Goal: Information Seeking & Learning: Learn about a topic

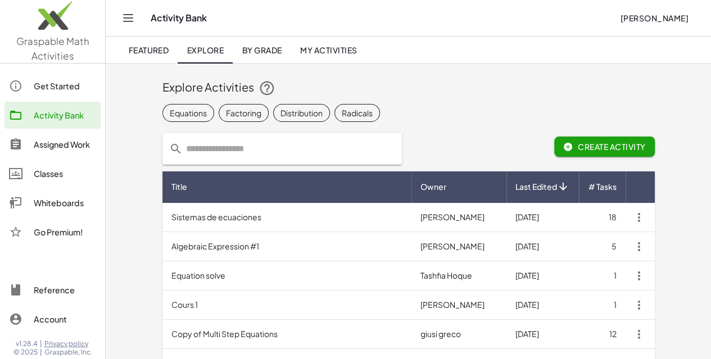
click at [183, 151] on input "text" at bounding box center [289, 148] width 212 height 31
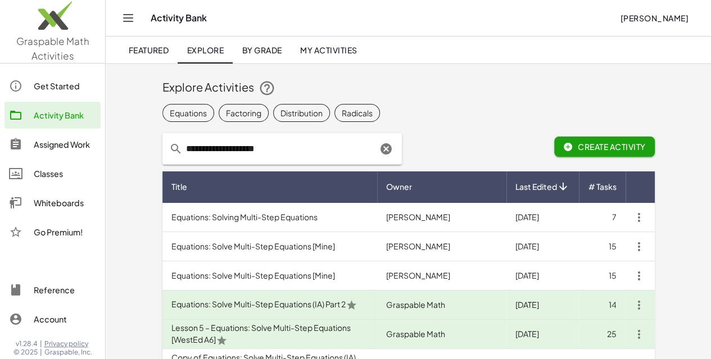
click at [219, 219] on td "Equations: Solving Multi-Step Equations" at bounding box center [269, 217] width 215 height 29
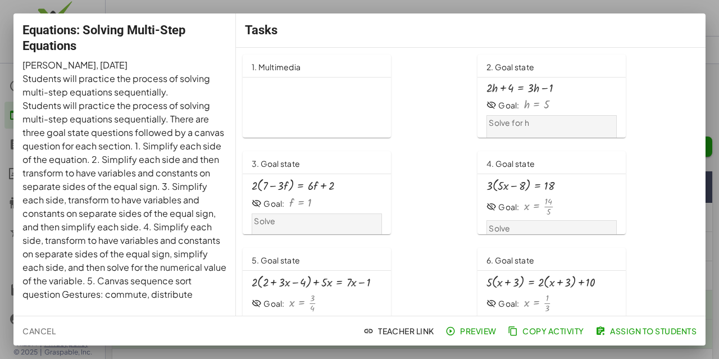
click at [291, 74] on div "1. Multimedia" at bounding box center [276, 66] width 49 height 18
click at [40, 324] on button "Cancel" at bounding box center [39, 331] width 42 height 20
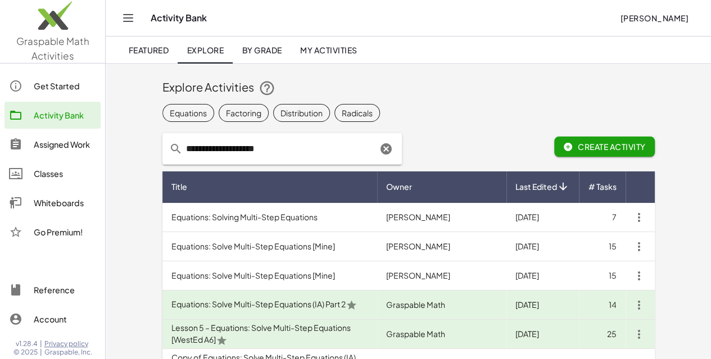
click at [183, 146] on input "**********" at bounding box center [280, 148] width 194 height 31
type input "**********"
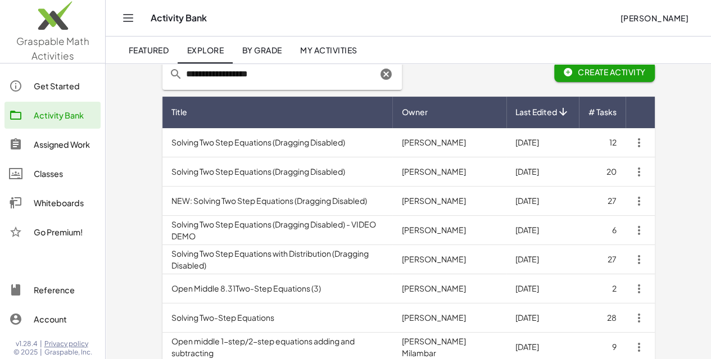
scroll to position [149, 0]
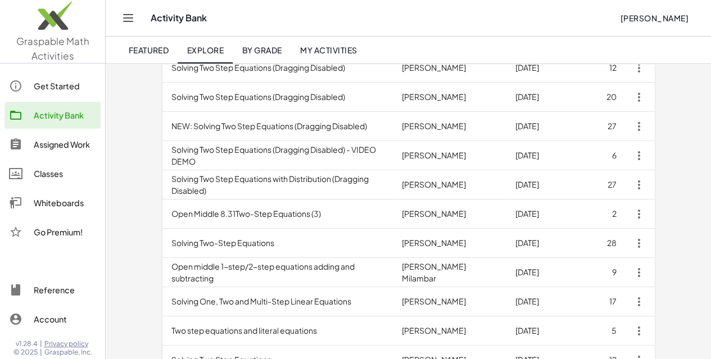
click at [203, 243] on td "Solving Two-Step Equations" at bounding box center [277, 243] width 230 height 29
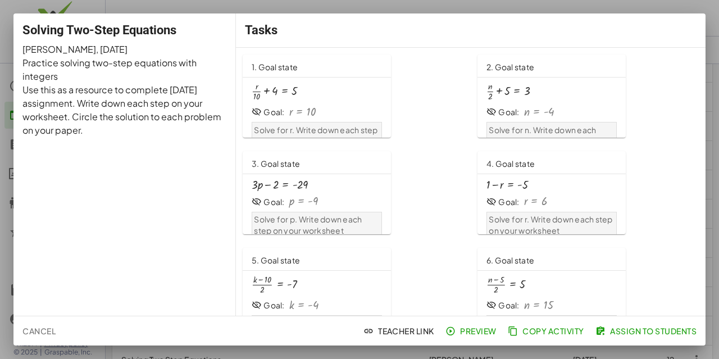
click at [308, 87] on div "+ · r · 10 + 4 = 5" at bounding box center [317, 91] width 130 height 19
click at [43, 324] on button "Cancel" at bounding box center [39, 331] width 42 height 20
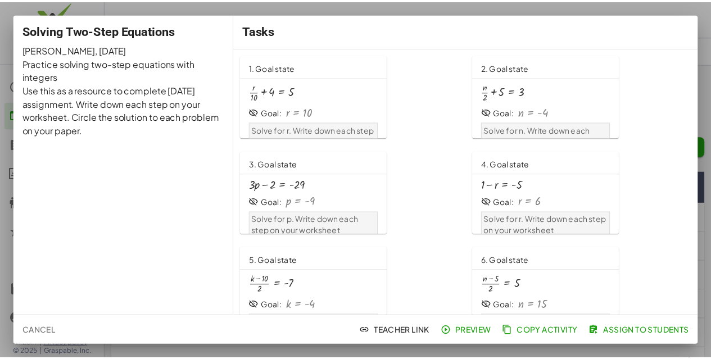
scroll to position [149, 0]
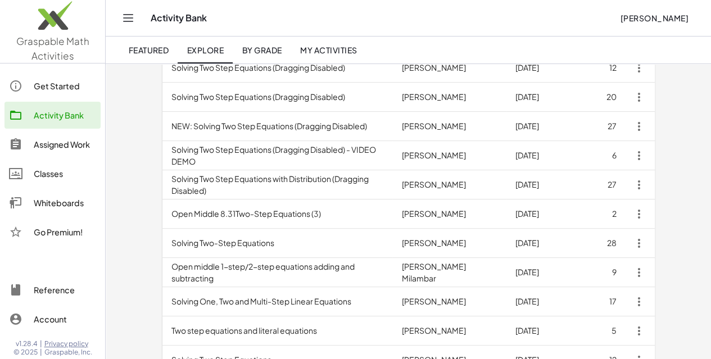
click at [169, 243] on td "Solving Two-Step Equations" at bounding box center [277, 243] width 230 height 29
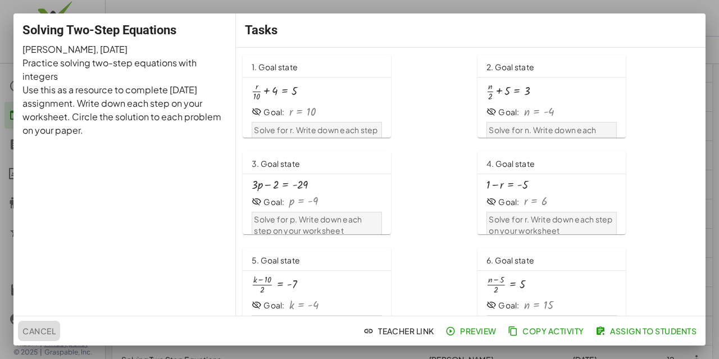
click at [33, 329] on span "Cancel" at bounding box center [38, 331] width 33 height 10
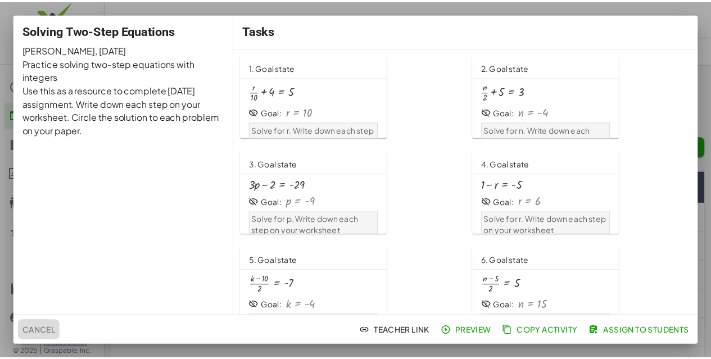
scroll to position [149, 0]
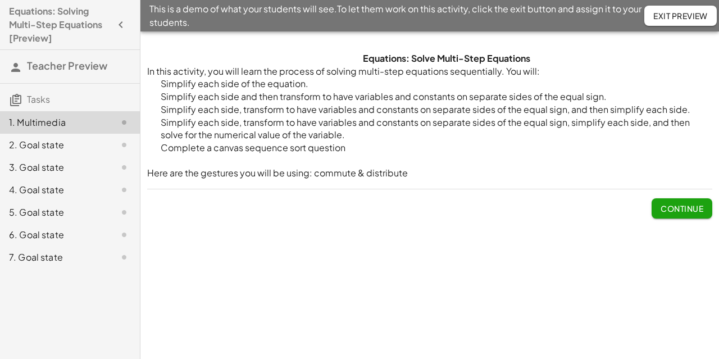
click at [679, 201] on button "Continue" at bounding box center [682, 208] width 61 height 20
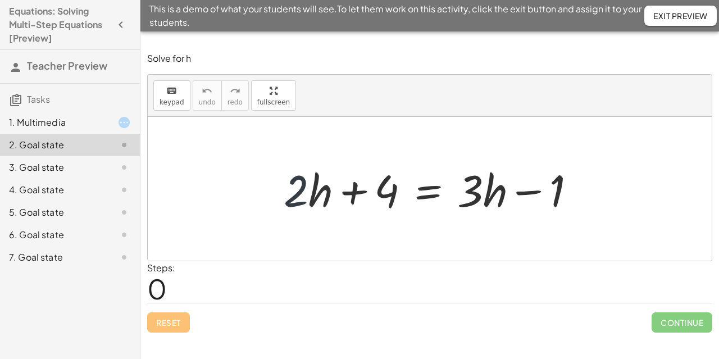
click at [302, 197] on div at bounding box center [434, 189] width 312 height 58
click at [316, 191] on div at bounding box center [434, 189] width 312 height 58
drag, startPoint x: 316, startPoint y: 191, endPoint x: 489, endPoint y: 219, distance: 175.9
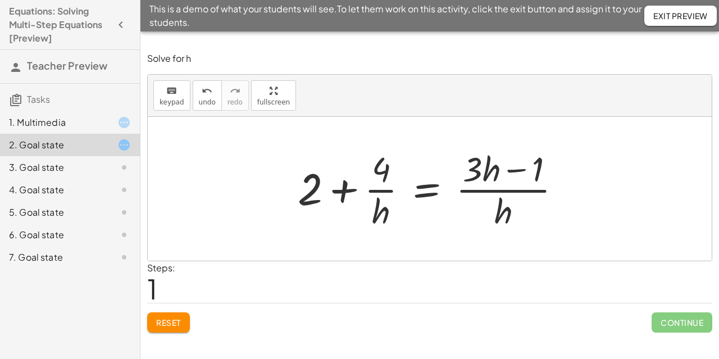
click at [175, 330] on button "Reset" at bounding box center [168, 322] width 43 height 20
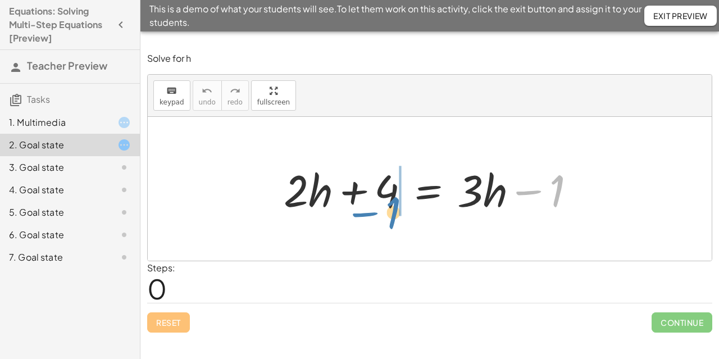
drag, startPoint x: 539, startPoint y: 187, endPoint x: 375, endPoint y: 209, distance: 165.0
click at [375, 209] on div at bounding box center [434, 189] width 312 height 58
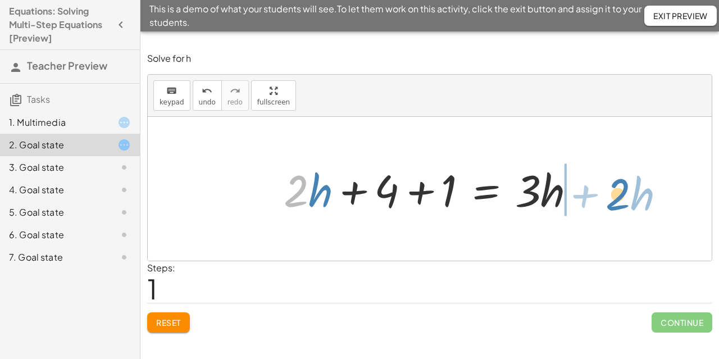
drag, startPoint x: 294, startPoint y: 186, endPoint x: 616, endPoint y: 189, distance: 321.9
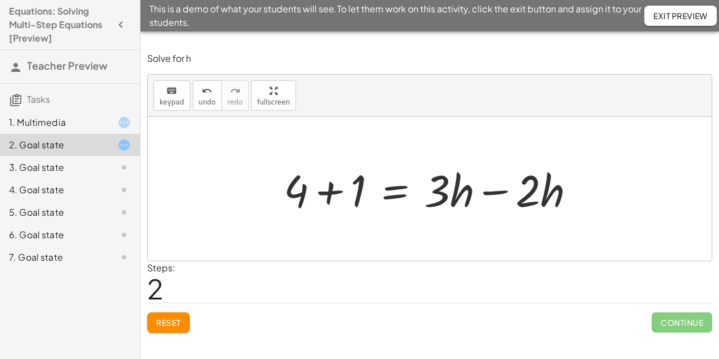
click at [324, 199] on div at bounding box center [434, 189] width 312 height 58
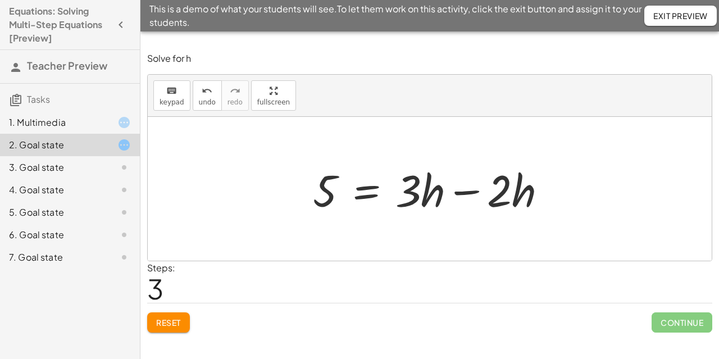
click at [493, 203] on div at bounding box center [434, 189] width 254 height 58
click at [458, 189] on div at bounding box center [434, 189] width 254 height 58
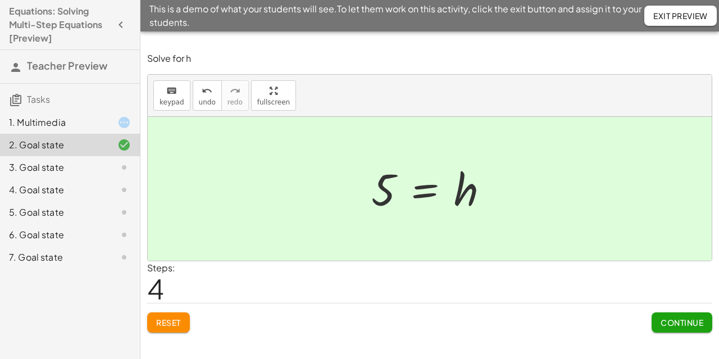
click at [51, 120] on div "1. Multimedia" at bounding box center [54, 122] width 90 height 13
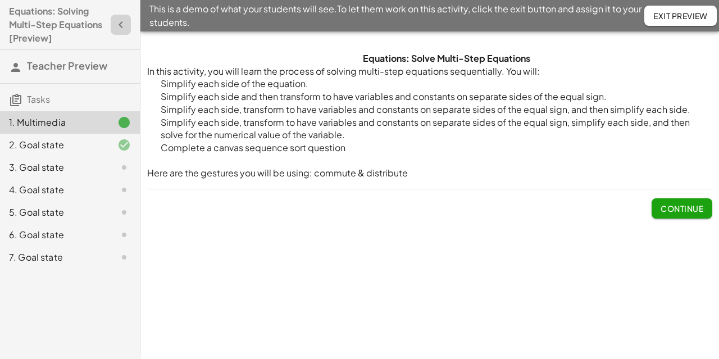
click at [119, 22] on icon "button" at bounding box center [120, 24] width 13 height 13
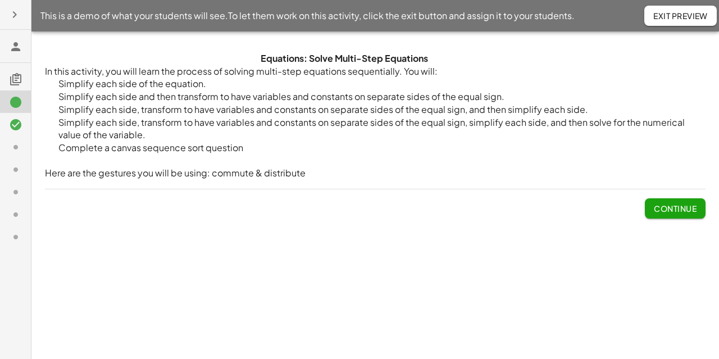
click at [6, 13] on button "button" at bounding box center [14, 14] width 20 height 20
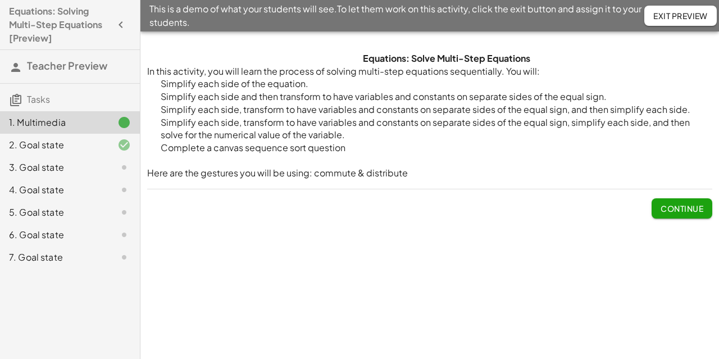
click at [49, 24] on h4 "Equations: Solving Multi-Step Equations [Preview]" at bounding box center [60, 24] width 102 height 40
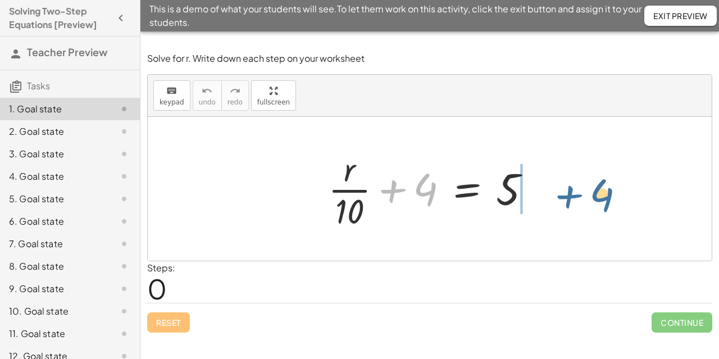
drag, startPoint x: 397, startPoint y: 185, endPoint x: 575, endPoint y: 189, distance: 177.6
click at [575, 189] on div "+ 4 + · r · 10 + 4 = 5" at bounding box center [430, 189] width 564 height 144
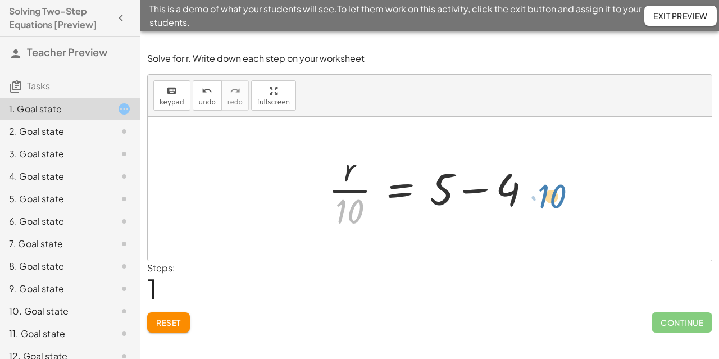
drag, startPoint x: 346, startPoint y: 204, endPoint x: 548, endPoint y: 188, distance: 202.9
click at [476, 202] on div at bounding box center [433, 189] width 223 height 87
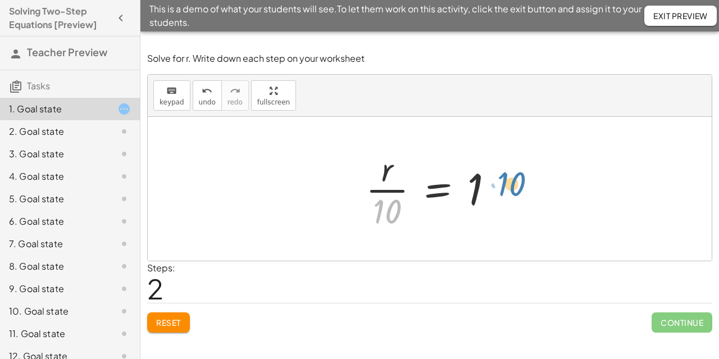
drag, startPoint x: 384, startPoint y: 205, endPoint x: 507, endPoint y: 178, distance: 125.4
click at [507, 178] on div at bounding box center [434, 189] width 148 height 87
drag, startPoint x: 389, startPoint y: 204, endPoint x: 346, endPoint y: 178, distance: 50.2
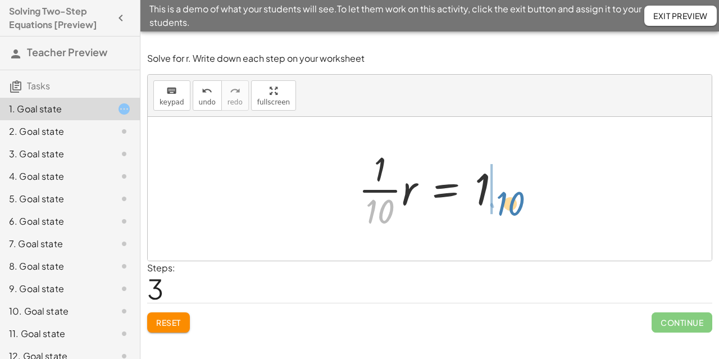
drag, startPoint x: 387, startPoint y: 204, endPoint x: 516, endPoint y: 197, distance: 130.0
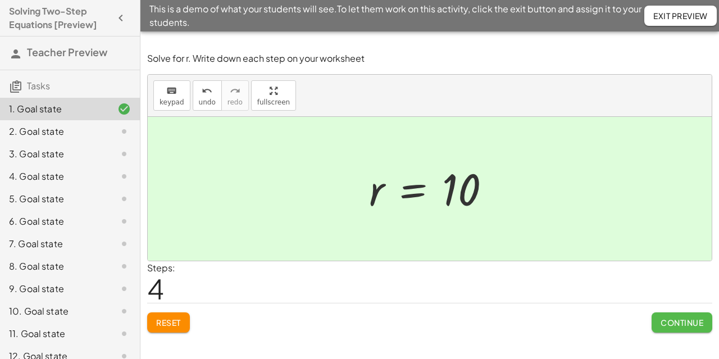
click at [678, 320] on span "Continue" at bounding box center [682, 322] width 43 height 10
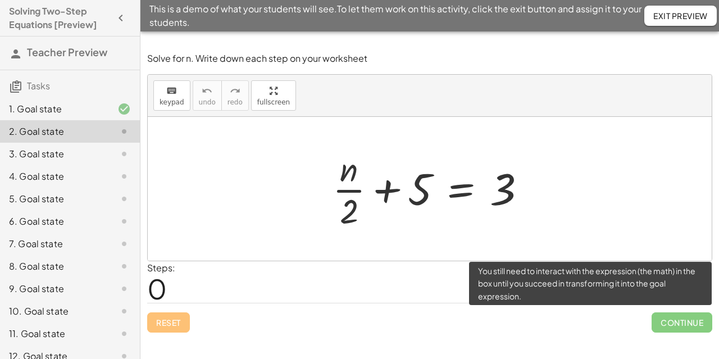
click at [678, 320] on span "Continue" at bounding box center [682, 322] width 61 height 20
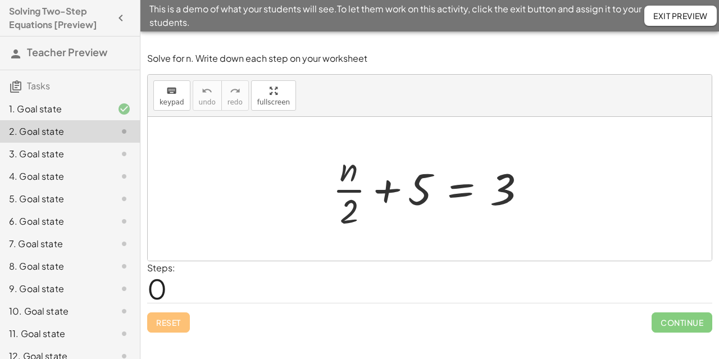
click at [396, 190] on div at bounding box center [434, 189] width 214 height 87
drag, startPoint x: 396, startPoint y: 190, endPoint x: 528, endPoint y: 189, distance: 132.6
click at [528, 189] on div at bounding box center [434, 189] width 214 height 87
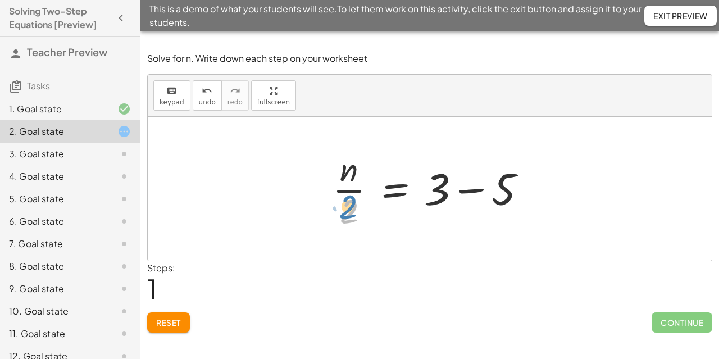
click at [352, 199] on div at bounding box center [434, 189] width 214 height 87
click at [475, 170] on div at bounding box center [434, 189] width 214 height 87
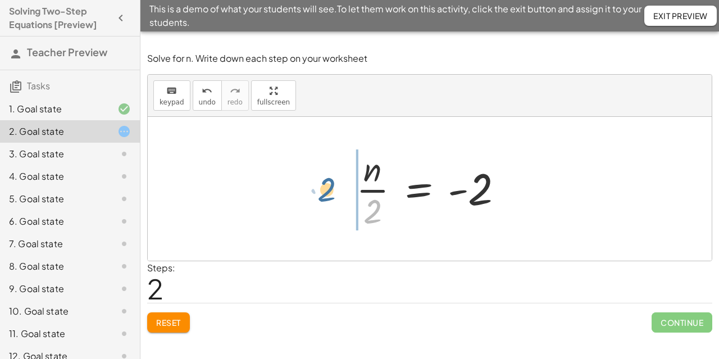
drag, startPoint x: 374, startPoint y: 219, endPoint x: 328, endPoint y: 197, distance: 51.0
click at [328, 197] on div "+ · n · 2 + 5 = 3 · n · 2 = + 3 − 5 · 2 · n · 2 = - 2" at bounding box center [430, 189] width 564 height 144
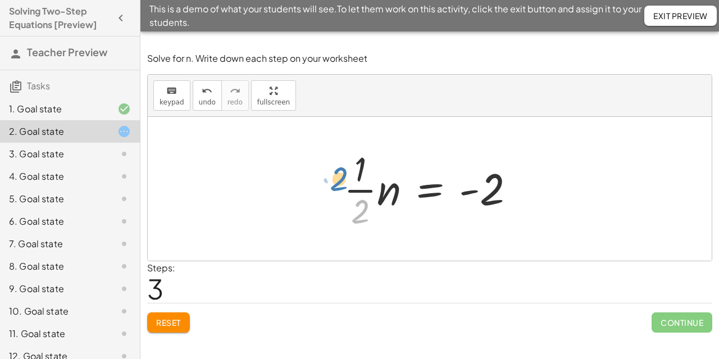
drag, startPoint x: 353, startPoint y: 213, endPoint x: 332, endPoint y: 180, distance: 39.4
drag, startPoint x: 363, startPoint y: 215, endPoint x: 527, endPoint y: 202, distance: 164.6
click at [527, 202] on div at bounding box center [434, 189] width 192 height 87
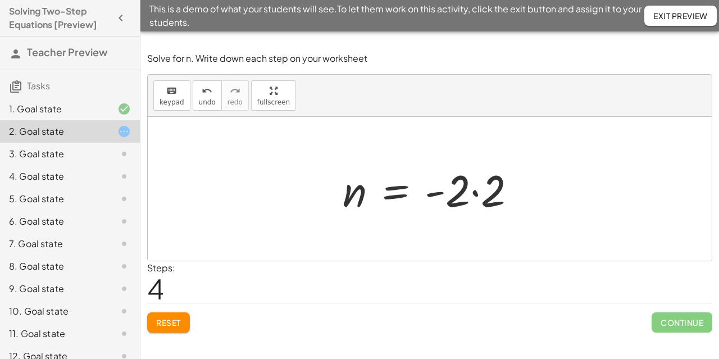
click at [468, 199] on div at bounding box center [434, 189] width 194 height 58
click at [466, 187] on div at bounding box center [434, 189] width 194 height 58
click at [460, 190] on div at bounding box center [434, 189] width 194 height 58
drag, startPoint x: 458, startPoint y: 192, endPoint x: 449, endPoint y: 195, distance: 9.6
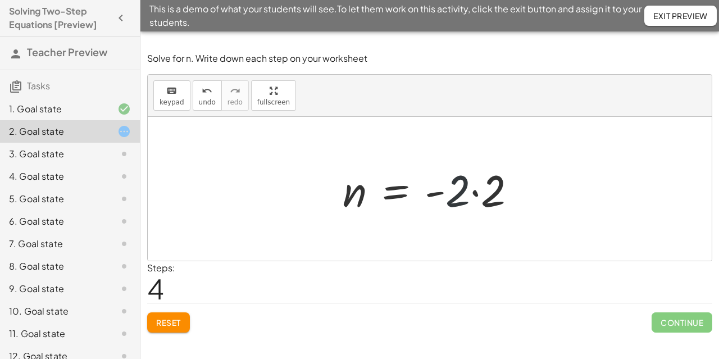
click at [456, 192] on div at bounding box center [434, 189] width 194 height 58
click at [346, 192] on div at bounding box center [434, 189] width 194 height 58
drag, startPoint x: 430, startPoint y: 195, endPoint x: 467, endPoint y: 189, distance: 37.6
click at [431, 195] on div at bounding box center [434, 189] width 194 height 58
click at [467, 189] on div at bounding box center [434, 189] width 194 height 58
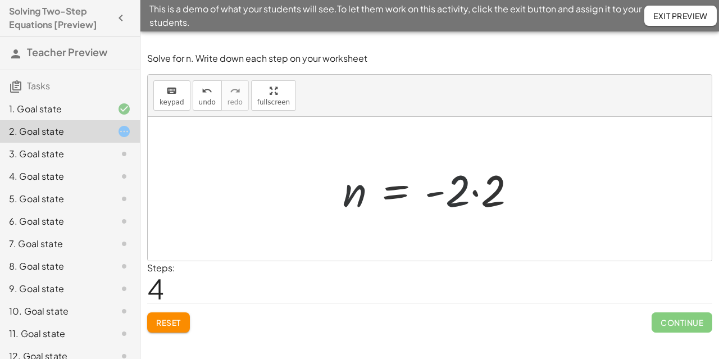
click at [467, 190] on div at bounding box center [434, 189] width 194 height 58
drag, startPoint x: 467, startPoint y: 190, endPoint x: 469, endPoint y: 197, distance: 6.3
click at [469, 197] on div at bounding box center [434, 189] width 194 height 58
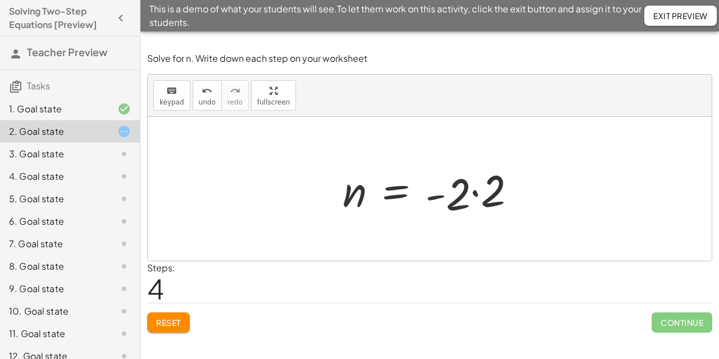
click at [471, 193] on div at bounding box center [434, 189] width 194 height 58
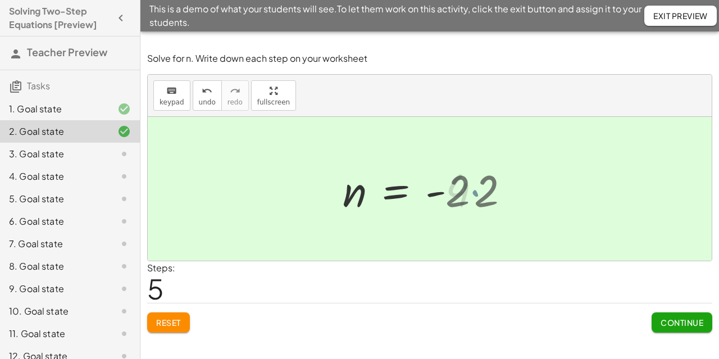
click at [472, 192] on div at bounding box center [416, 189] width 158 height 56
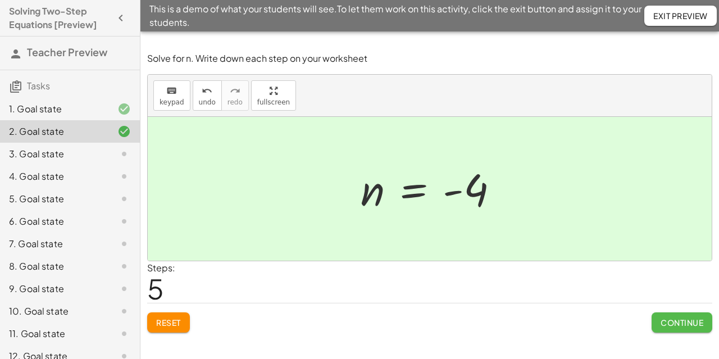
click at [674, 319] on span "Continue" at bounding box center [682, 322] width 43 height 10
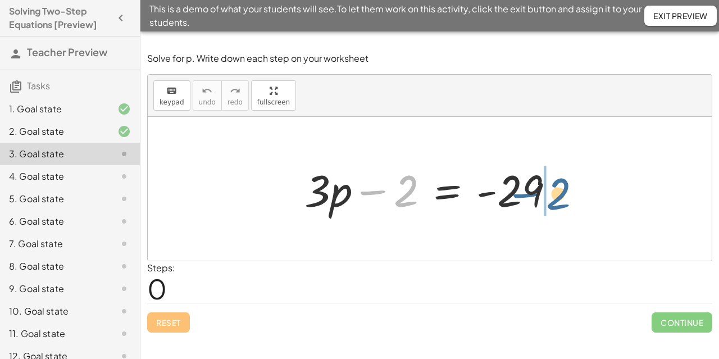
drag, startPoint x: 379, startPoint y: 193, endPoint x: 544, endPoint y: 181, distance: 165.0
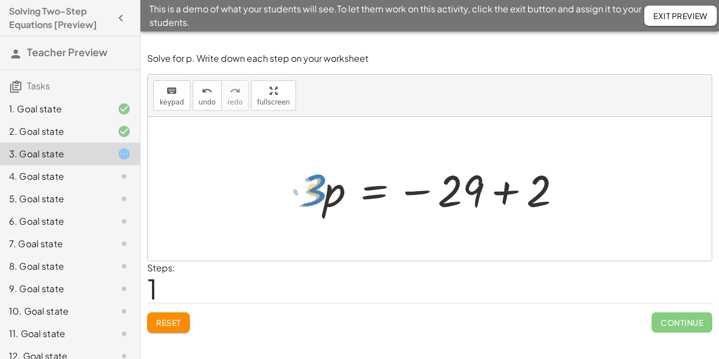
click at [316, 188] on div at bounding box center [434, 189] width 284 height 58
click at [480, 178] on div at bounding box center [434, 189] width 284 height 58
click at [482, 203] on div at bounding box center [434, 189] width 284 height 58
click at [444, 193] on div at bounding box center [434, 189] width 284 height 58
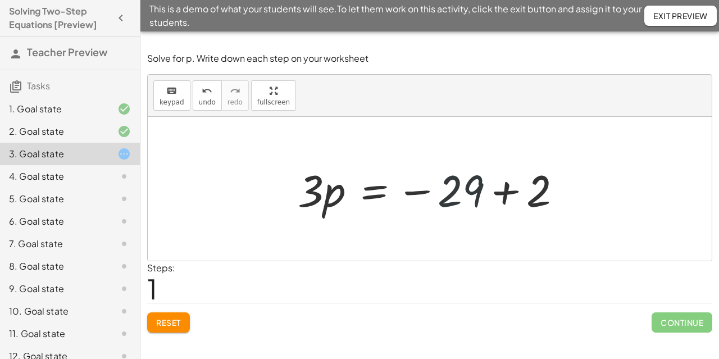
click at [444, 193] on div at bounding box center [434, 189] width 284 height 58
click at [499, 196] on div at bounding box center [434, 189] width 284 height 58
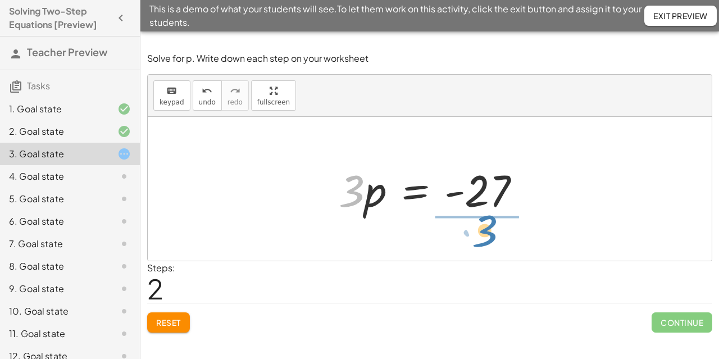
drag, startPoint x: 356, startPoint y: 195, endPoint x: 489, endPoint y: 235, distance: 139.0
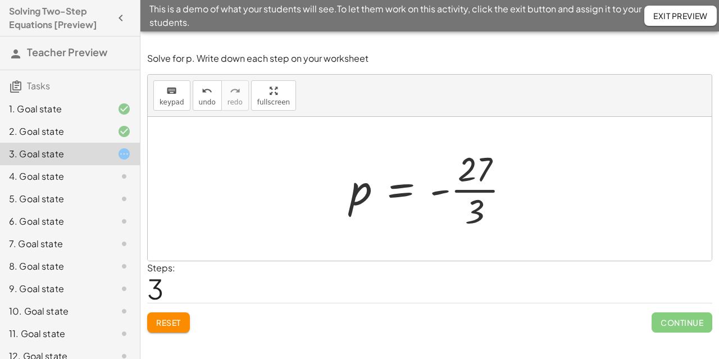
click at [465, 185] on div at bounding box center [434, 189] width 180 height 87
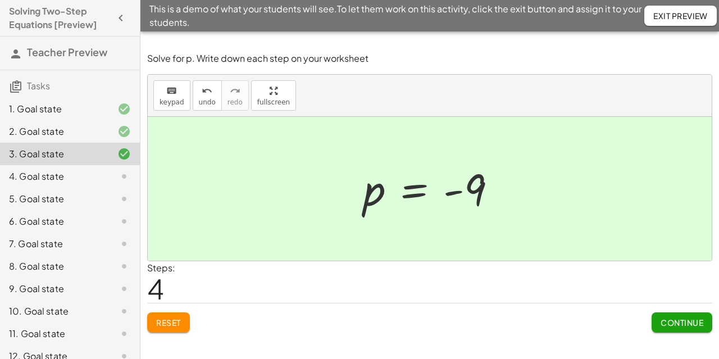
click at [681, 317] on span "Continue" at bounding box center [682, 322] width 43 height 10
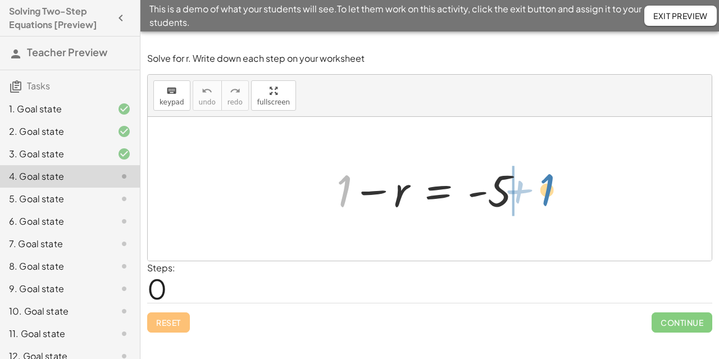
drag, startPoint x: 342, startPoint y: 185, endPoint x: 545, endPoint y: 181, distance: 203.4
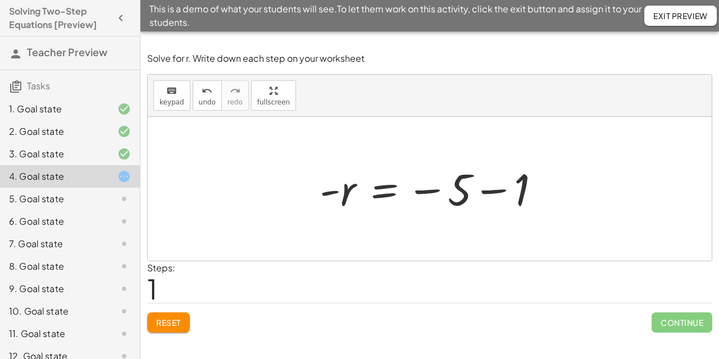
click at [490, 188] on div at bounding box center [434, 189] width 241 height 56
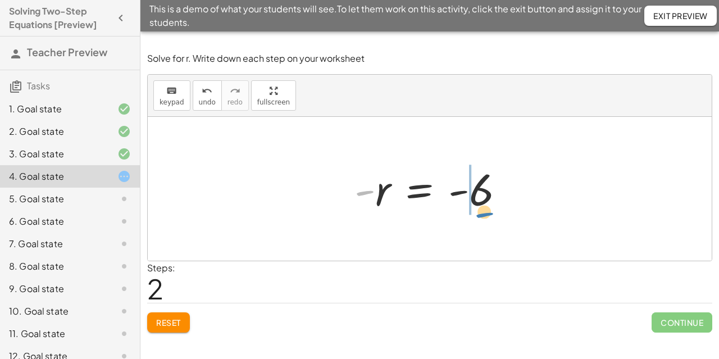
drag, startPoint x: 369, startPoint y: 190, endPoint x: 488, endPoint y: 212, distance: 121.1
click at [488, 212] on div at bounding box center [434, 189] width 170 height 56
click at [462, 192] on div at bounding box center [434, 189] width 170 height 56
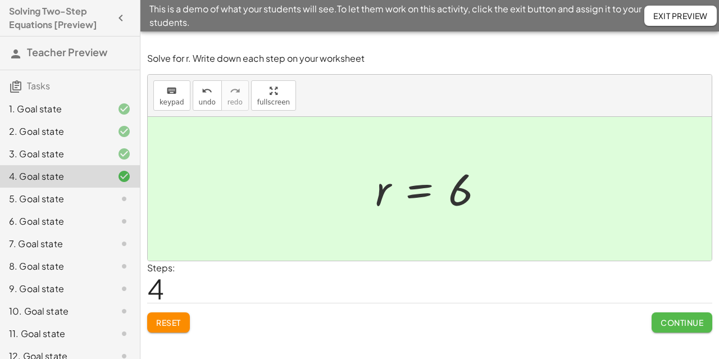
click at [679, 327] on button "Continue" at bounding box center [682, 322] width 61 height 20
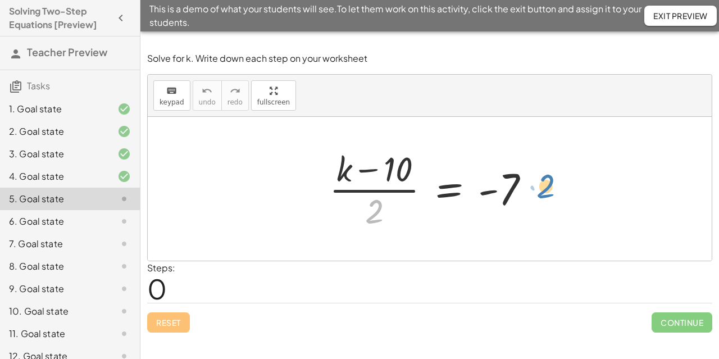
drag, startPoint x: 374, startPoint y: 212, endPoint x: 546, endPoint y: 187, distance: 173.7
drag, startPoint x: 374, startPoint y: 212, endPoint x: 303, endPoint y: 170, distance: 82.4
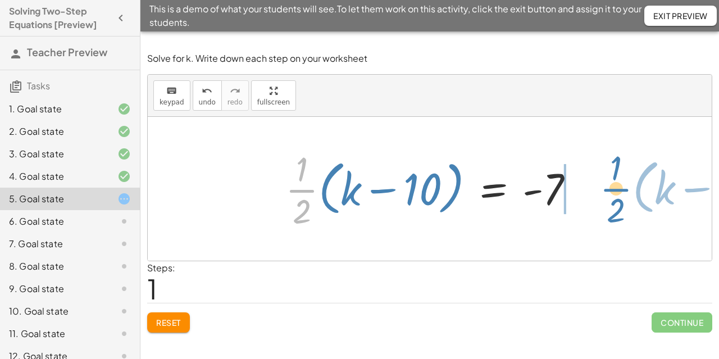
drag, startPoint x: 320, startPoint y: 204, endPoint x: 619, endPoint y: 179, distance: 300.5
click at [619, 179] on div "· ( + k − 10 ) · 2 = - 7 · · 1 · 2 · ( + k − 10 ) ( + k − 10 ) 2 = - 7 · · 1 · ·" at bounding box center [430, 189] width 564 height 144
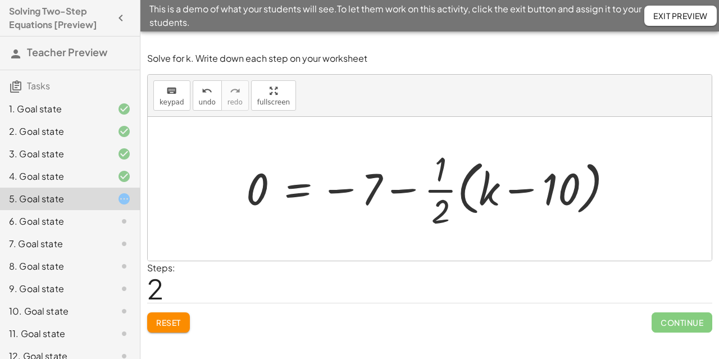
click at [173, 320] on span "Reset" at bounding box center [168, 322] width 25 height 10
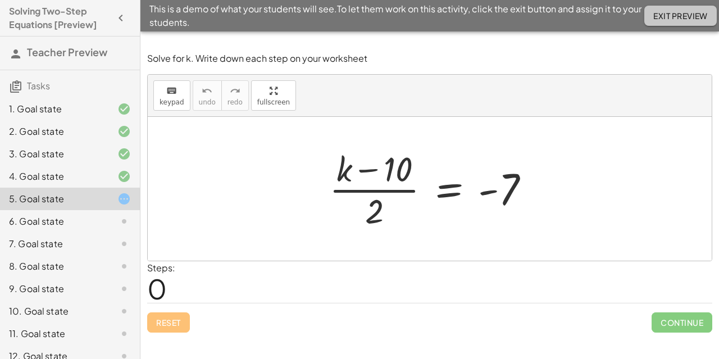
click at [692, 10] on button "Exit Preview" at bounding box center [680, 16] width 72 height 20
